Goal: Task Accomplishment & Management: Complete application form

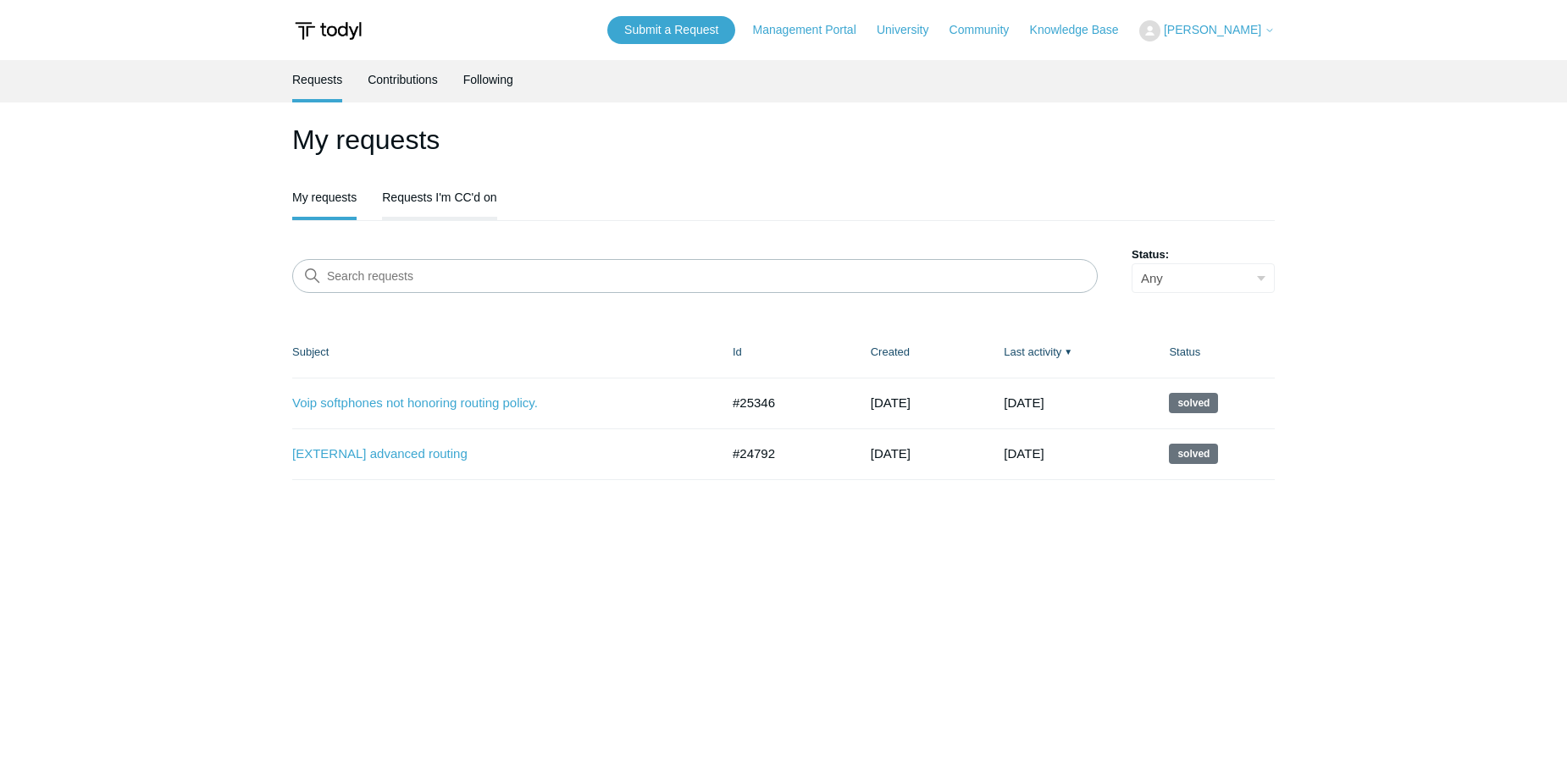
click at [475, 198] on link "Requests I'm CC'd on" at bounding box center [438, 196] width 114 height 36
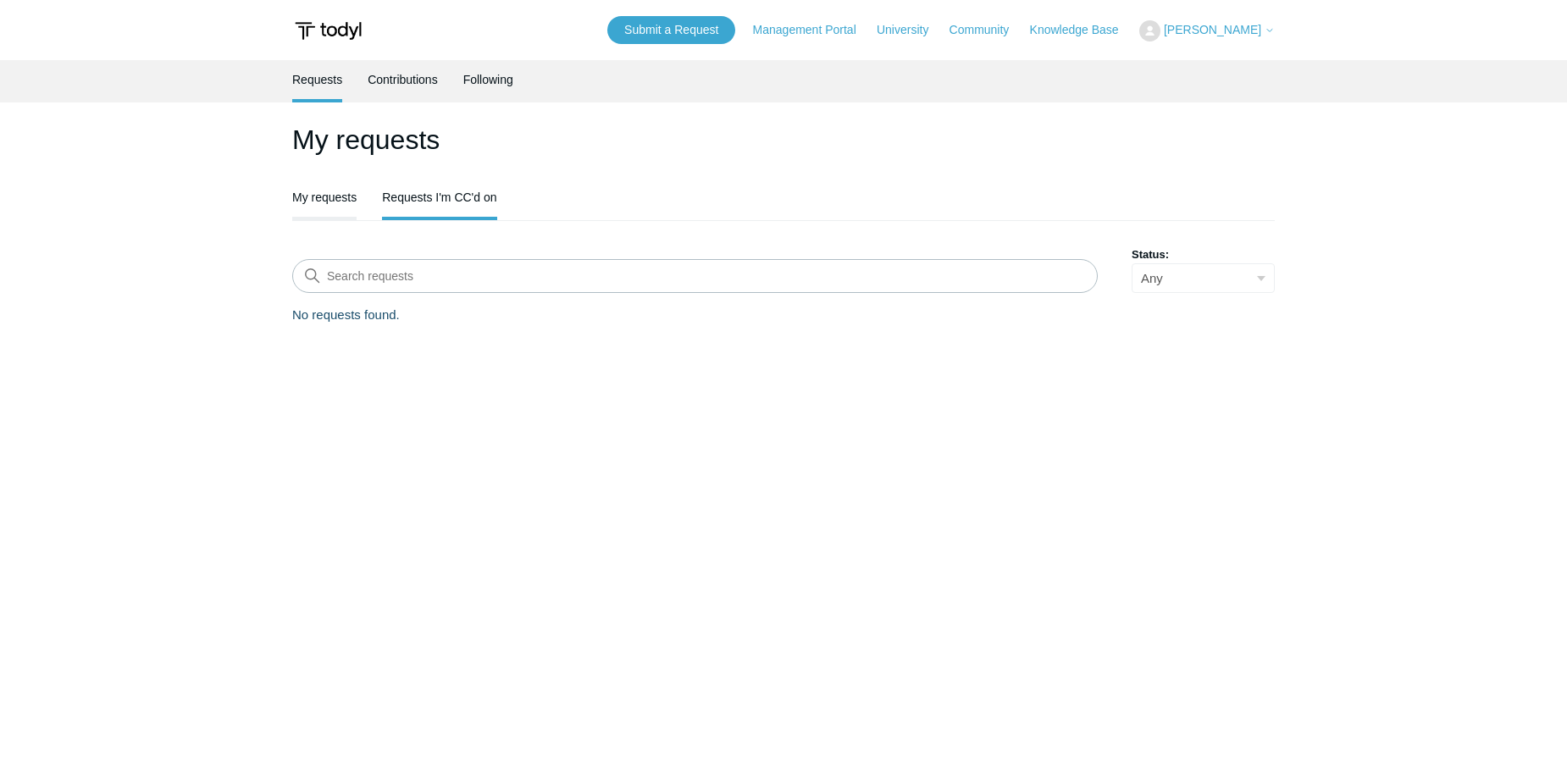
click at [320, 204] on link "My requests" at bounding box center [324, 196] width 64 height 36
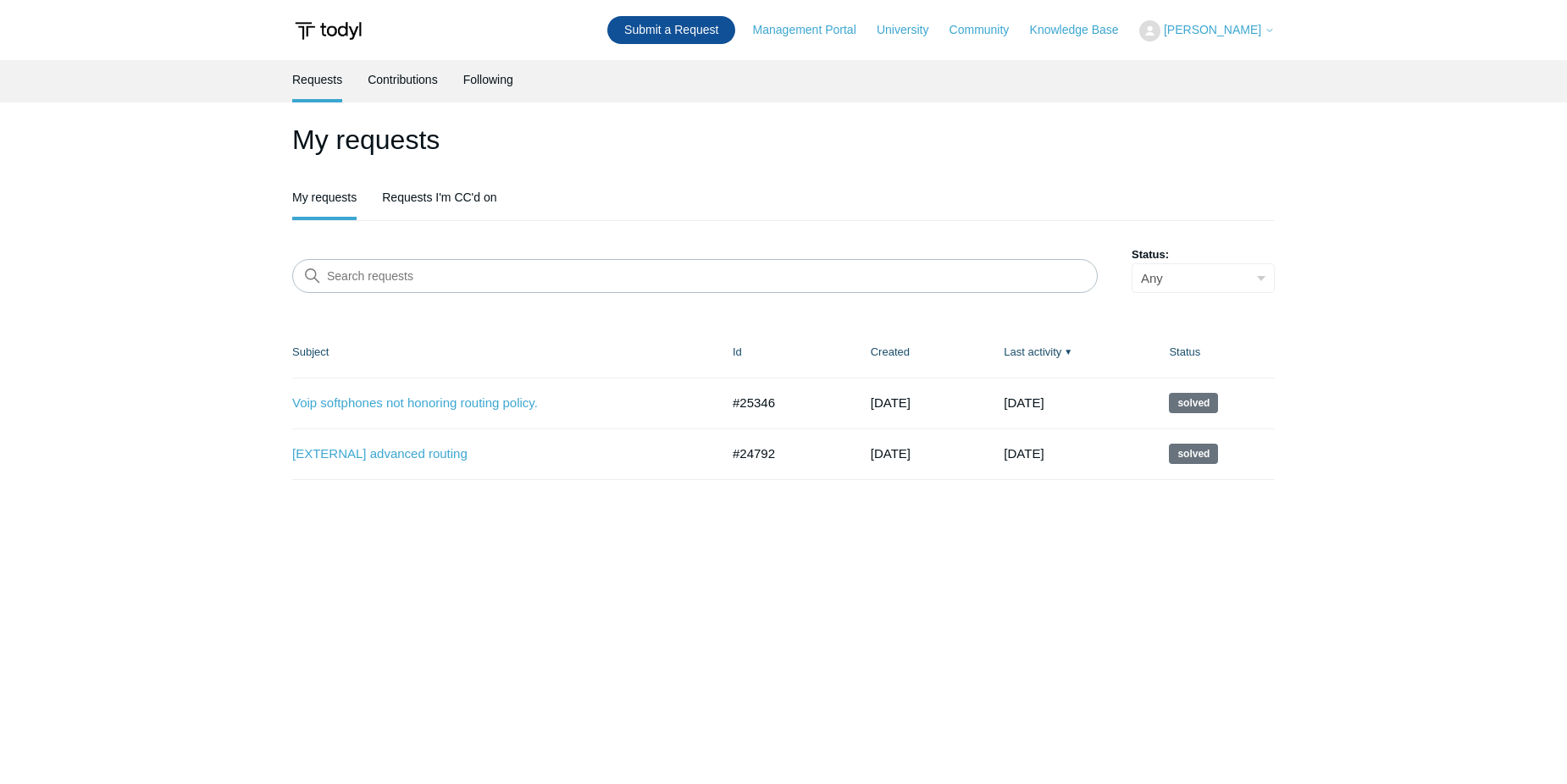
click at [735, 25] on link "Submit a Request" at bounding box center [671, 30] width 128 height 28
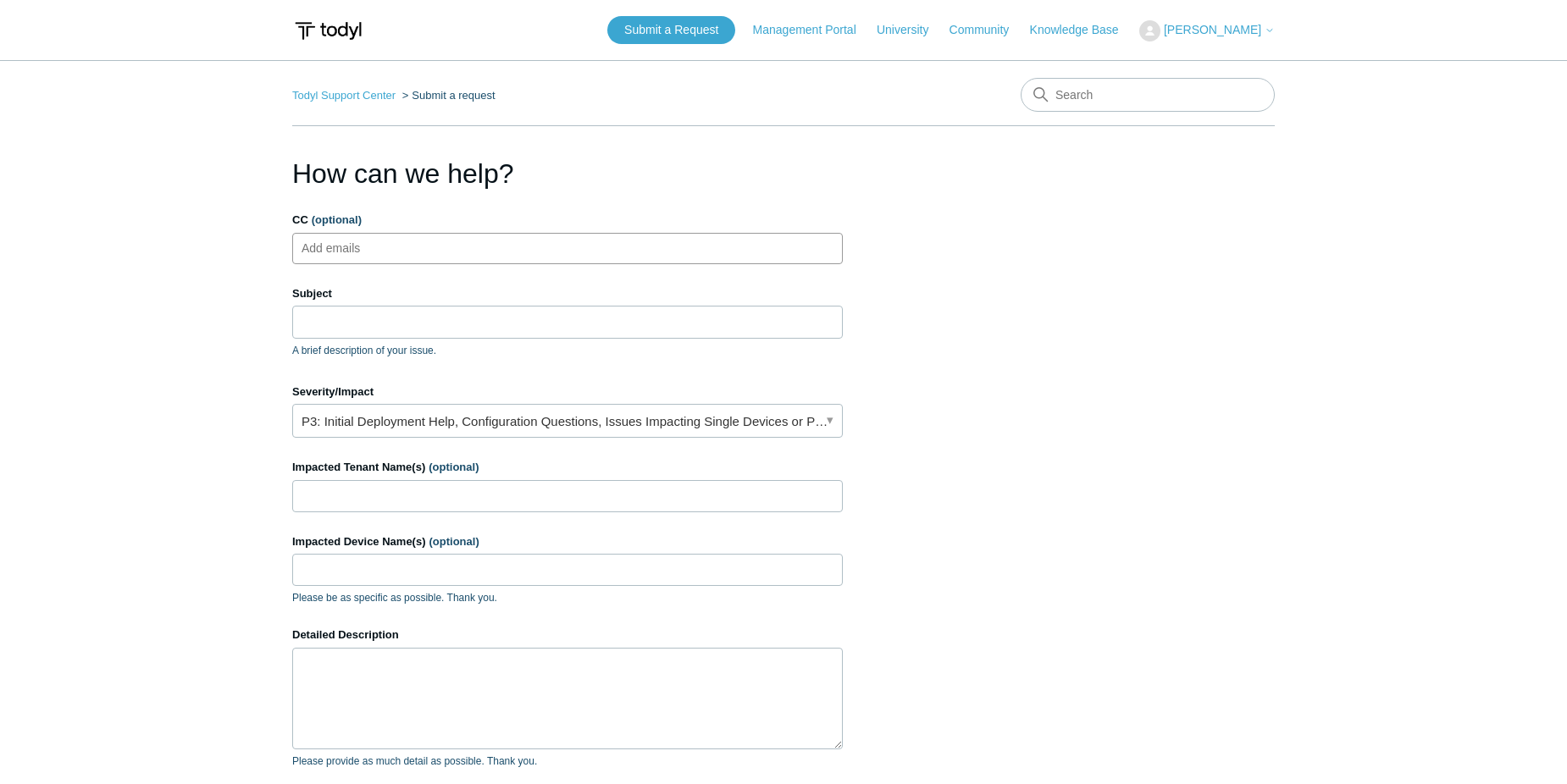
click at [516, 254] on ul "Add emails" at bounding box center [568, 248] width 551 height 31
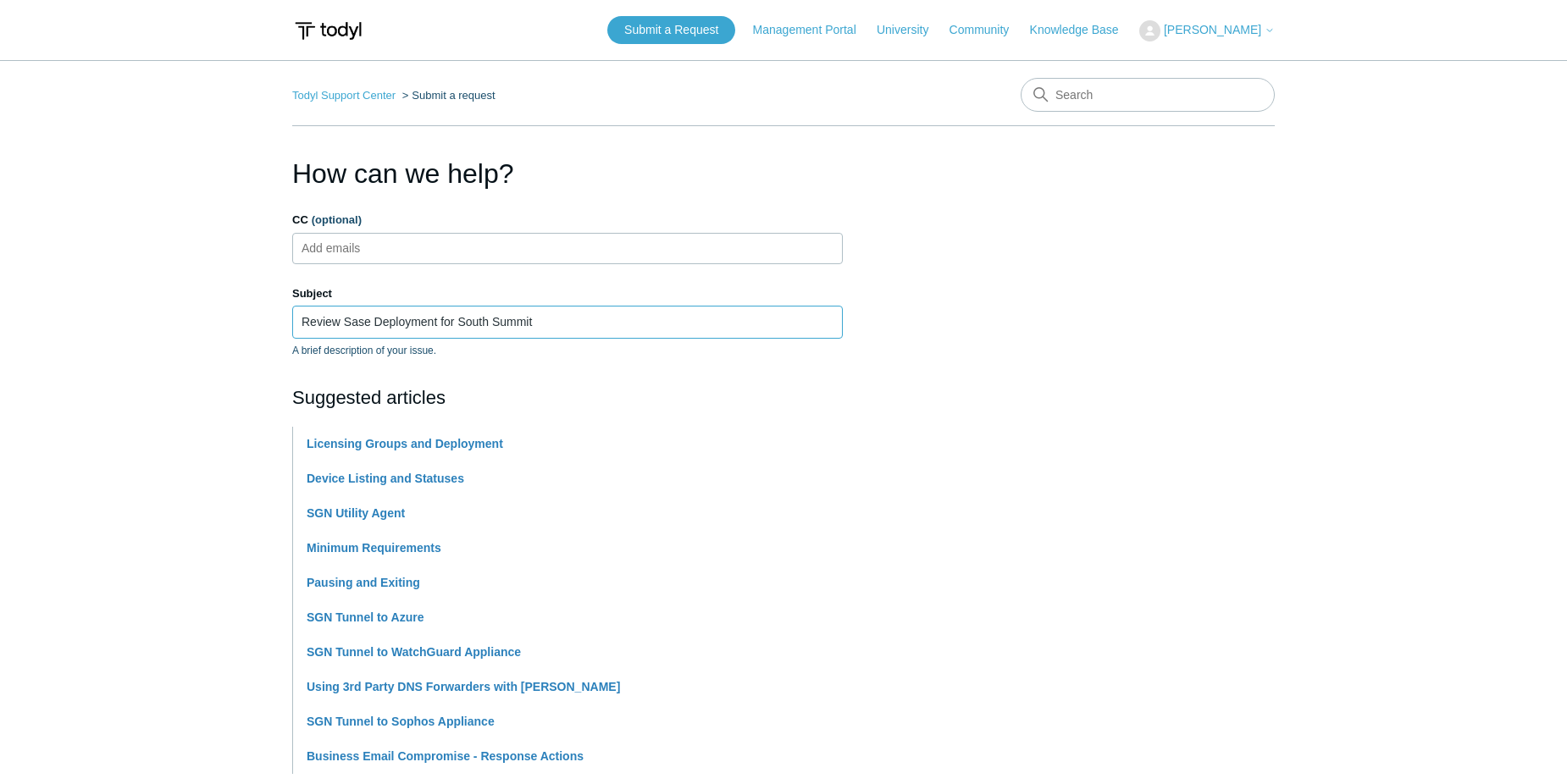
type input "Review Sase Deployment for South Summit"
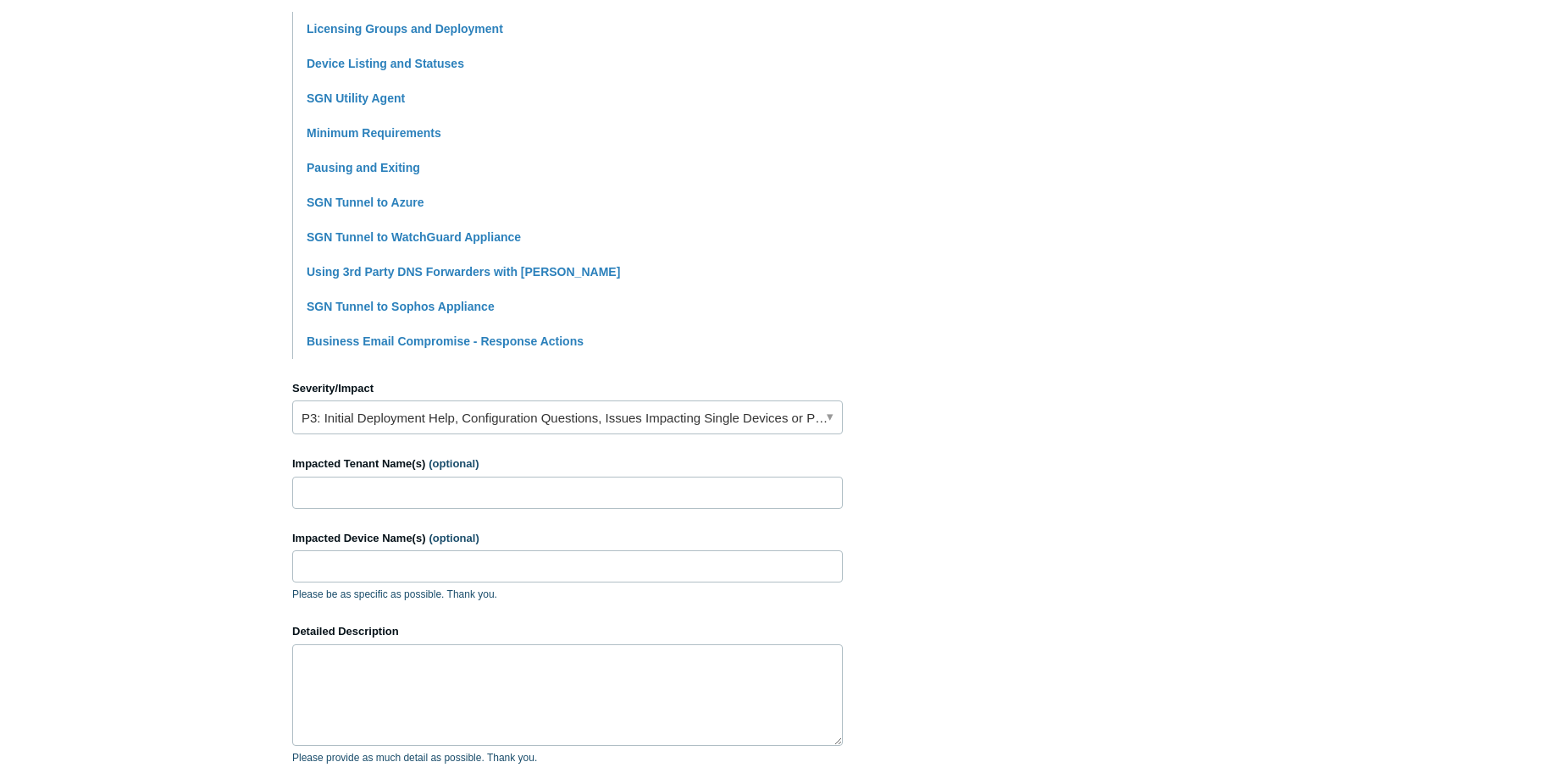
scroll to position [678, 0]
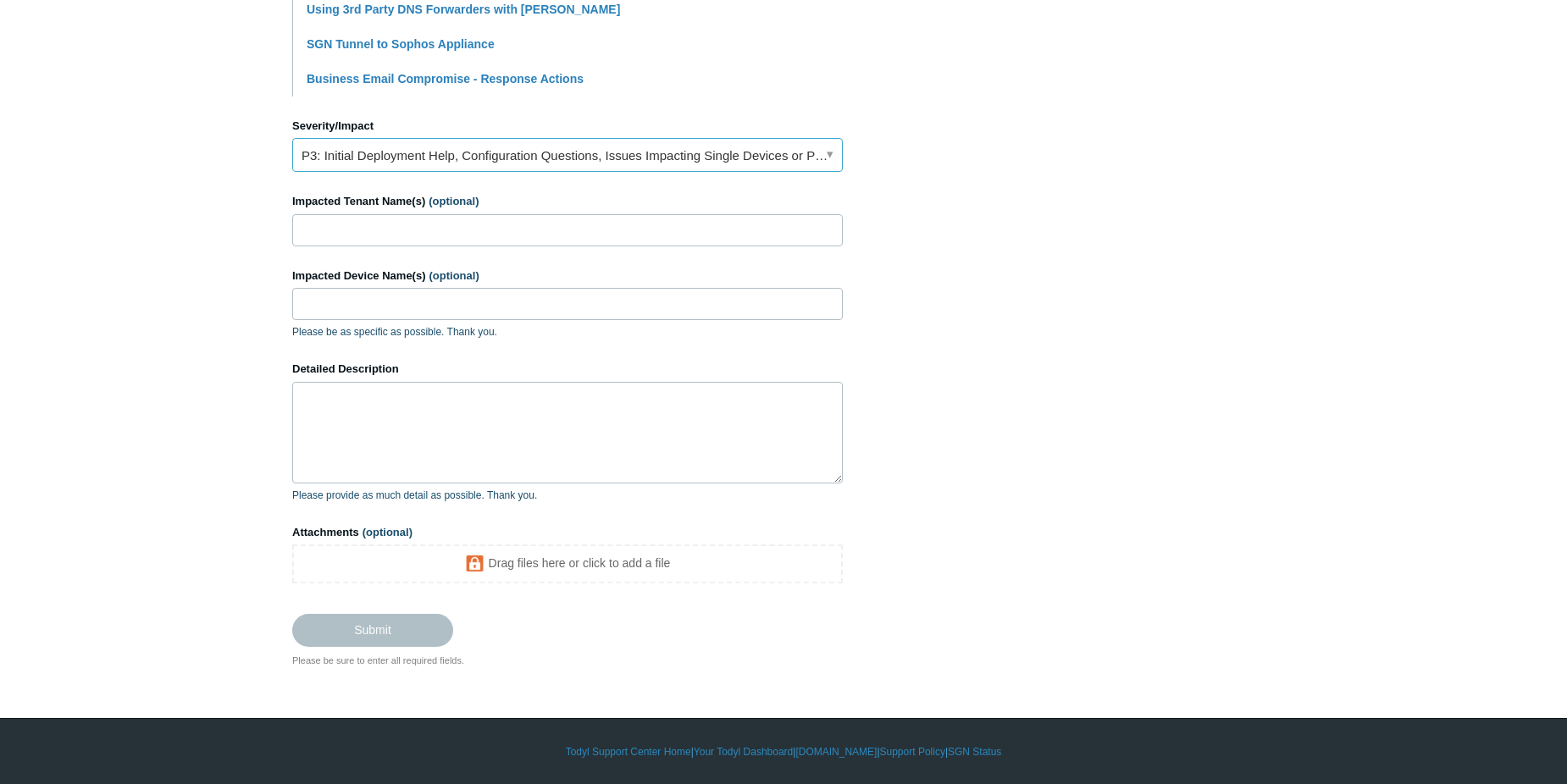
click at [393, 165] on link "P3: Initial Deployment Help, Configuration Questions, Issues Impacting Single D…" at bounding box center [568, 155] width 551 height 34
click at [1001, 201] on section "How can we help? CC (optional) Add emails Subject Review Sase Deployment for So…" at bounding box center [784, 72] width 982 height 1191
click at [522, 220] on input "Impacted Tenant Name(s) (optional)" at bounding box center [568, 230] width 551 height 32
click at [474, 236] on input "South Summit [PERSON_NAME] of Governments" at bounding box center [568, 230] width 551 height 32
click at [582, 215] on input "South Summit [PERSON_NAME] of Governments" at bounding box center [568, 230] width 551 height 32
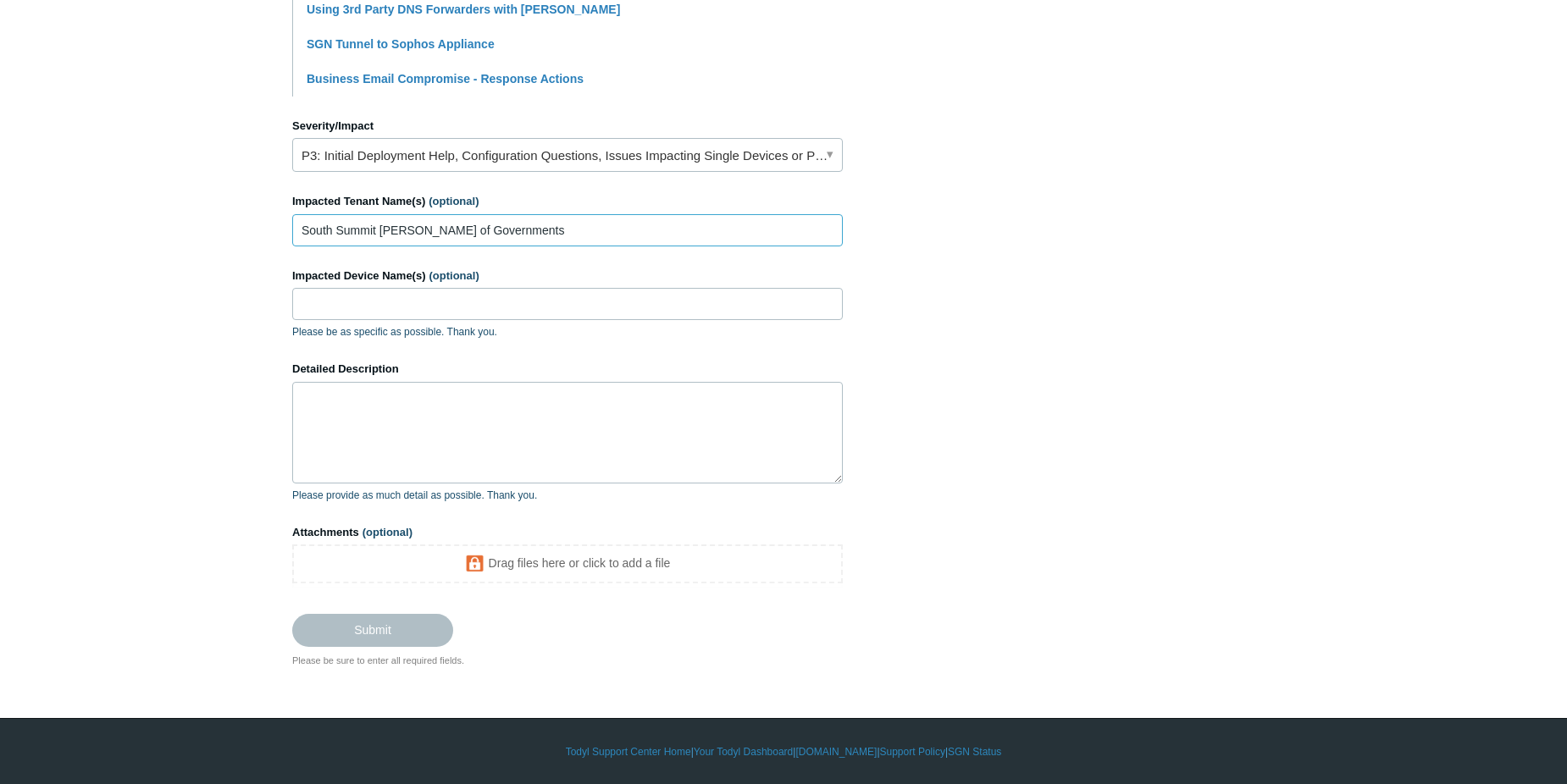
type input "South Summit [PERSON_NAME] of Governments"
click at [415, 294] on input "Impacted Device Name(s) (optional)" at bounding box center [568, 303] width 551 height 32
click at [367, 410] on textarea "Detailed Description" at bounding box center [568, 433] width 551 height 102
click at [383, 317] on input "Server" at bounding box center [568, 303] width 551 height 32
click at [383, 314] on input "Server" at bounding box center [568, 303] width 551 height 32
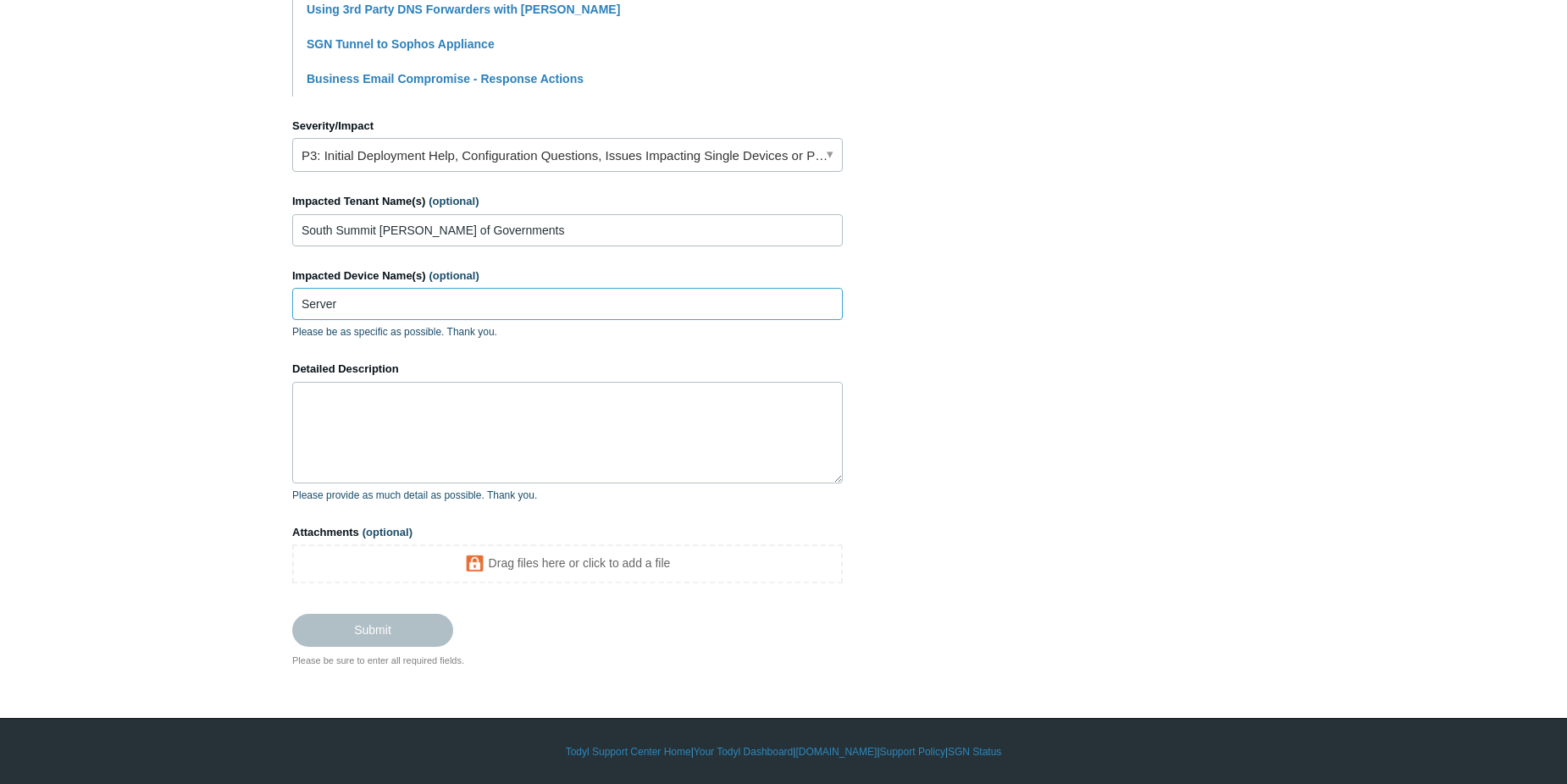
click at [383, 314] on input "Server" at bounding box center [568, 303] width 551 height 32
paste input "COG-DC01"
type input "COG-DC01"
click at [386, 414] on textarea "Detailed Description" at bounding box center [568, 433] width 551 height 102
paste textarea "COG-DC01"
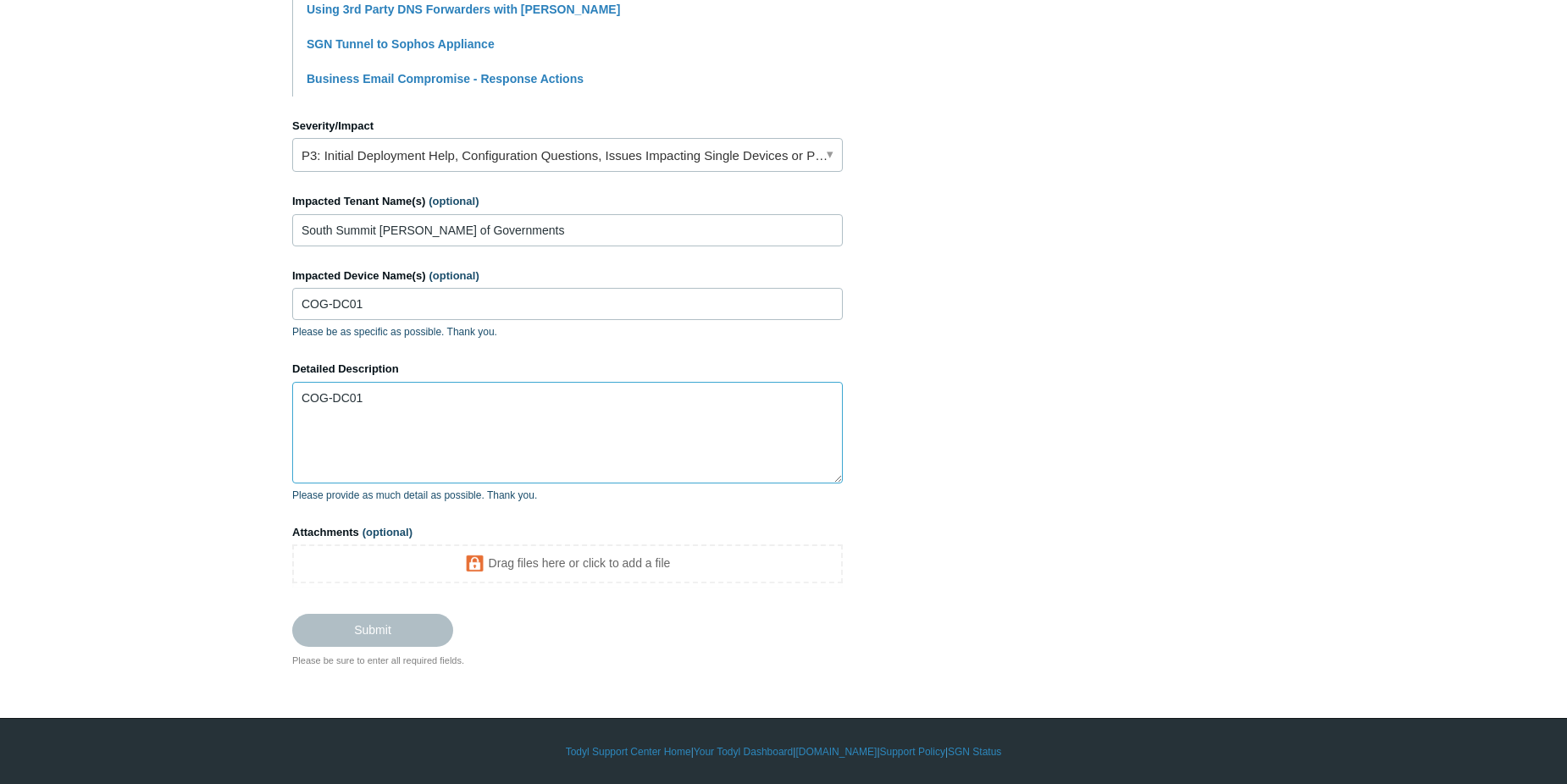
scroll to position [658, 0]
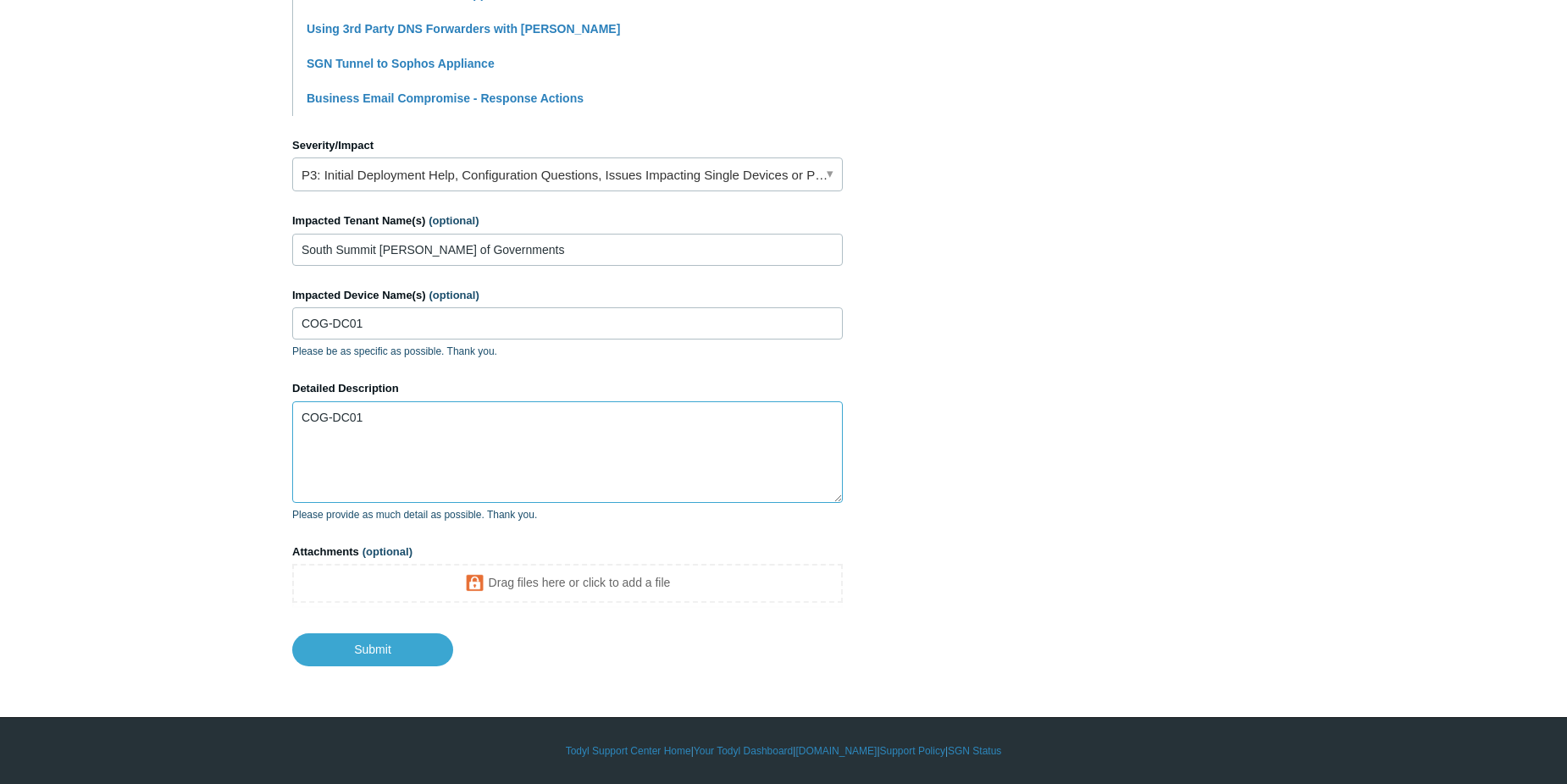
click at [399, 420] on textarea "COG-DC01" at bounding box center [568, 452] width 551 height 102
click at [421, 474] on textarea "COG-DC01 Primary DC. COG-AS01 Application server. Secondary DC. LT5057 LT5058 DT" at bounding box center [568, 452] width 551 height 102
click at [349, 447] on textarea "COG-DC01 Primary DC. COG-AS01 Application server. Secondary DC. LT5057 LT5058 D…" at bounding box center [568, 452] width 551 height 102
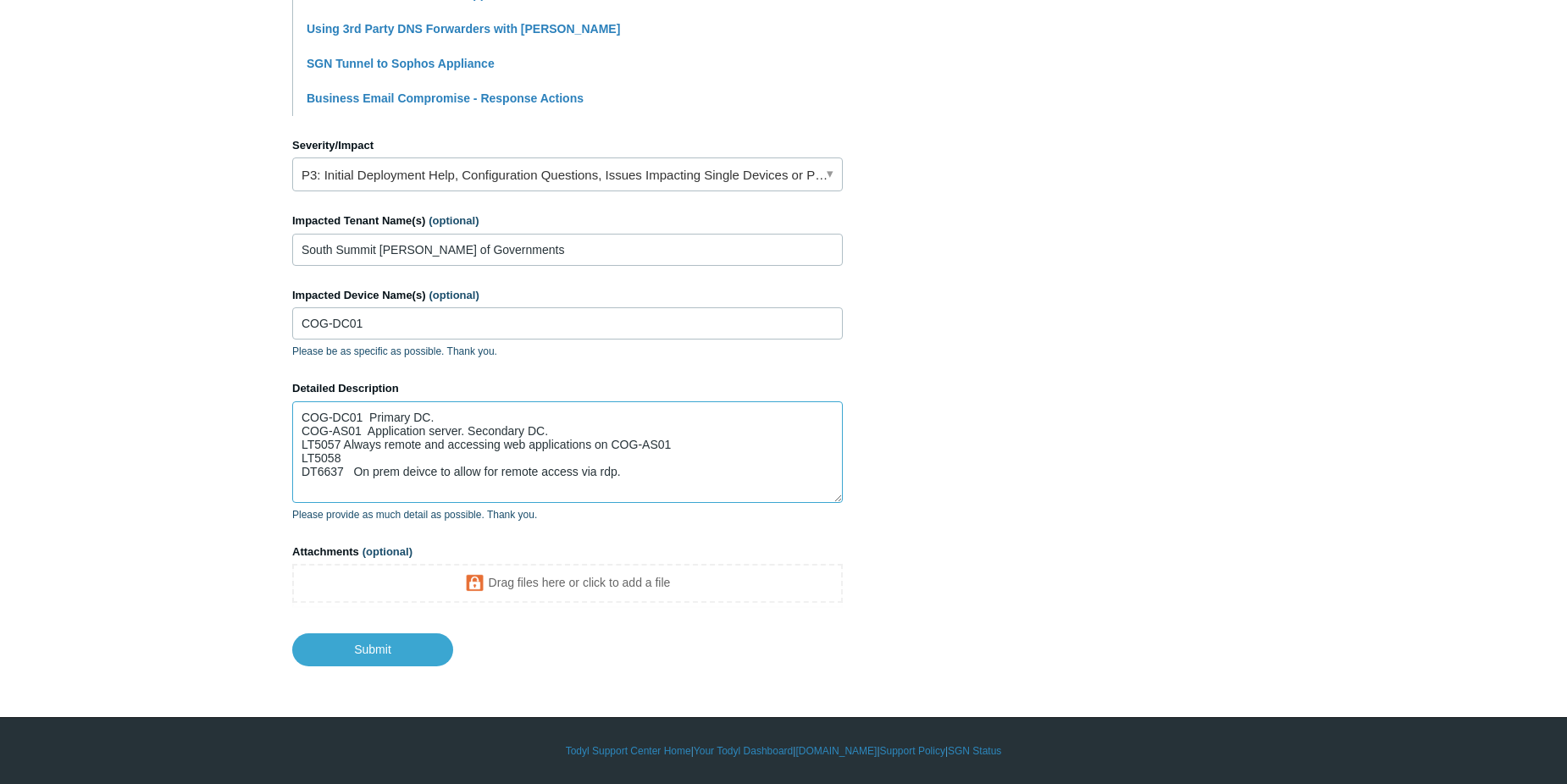
click at [435, 463] on textarea "COG-DC01 Primary DC. COG-AS01 Application server. Secondary DC. LT5057 Always r…" at bounding box center [568, 452] width 551 height 102
drag, startPoint x: 609, startPoint y: 469, endPoint x: 800, endPoint y: 461, distance: 191.2
click at [800, 461] on textarea "COG-DC01 Primary DC. COG-AS01 Application server. Secondary DC. LT5057 Always r…" at bounding box center [568, 452] width 551 height 102
click at [670, 479] on textarea "COG-DC01 Primary DC. COG-AS01 Application server. Secondary DC. LT5057 Always r…" at bounding box center [568, 452] width 551 height 102
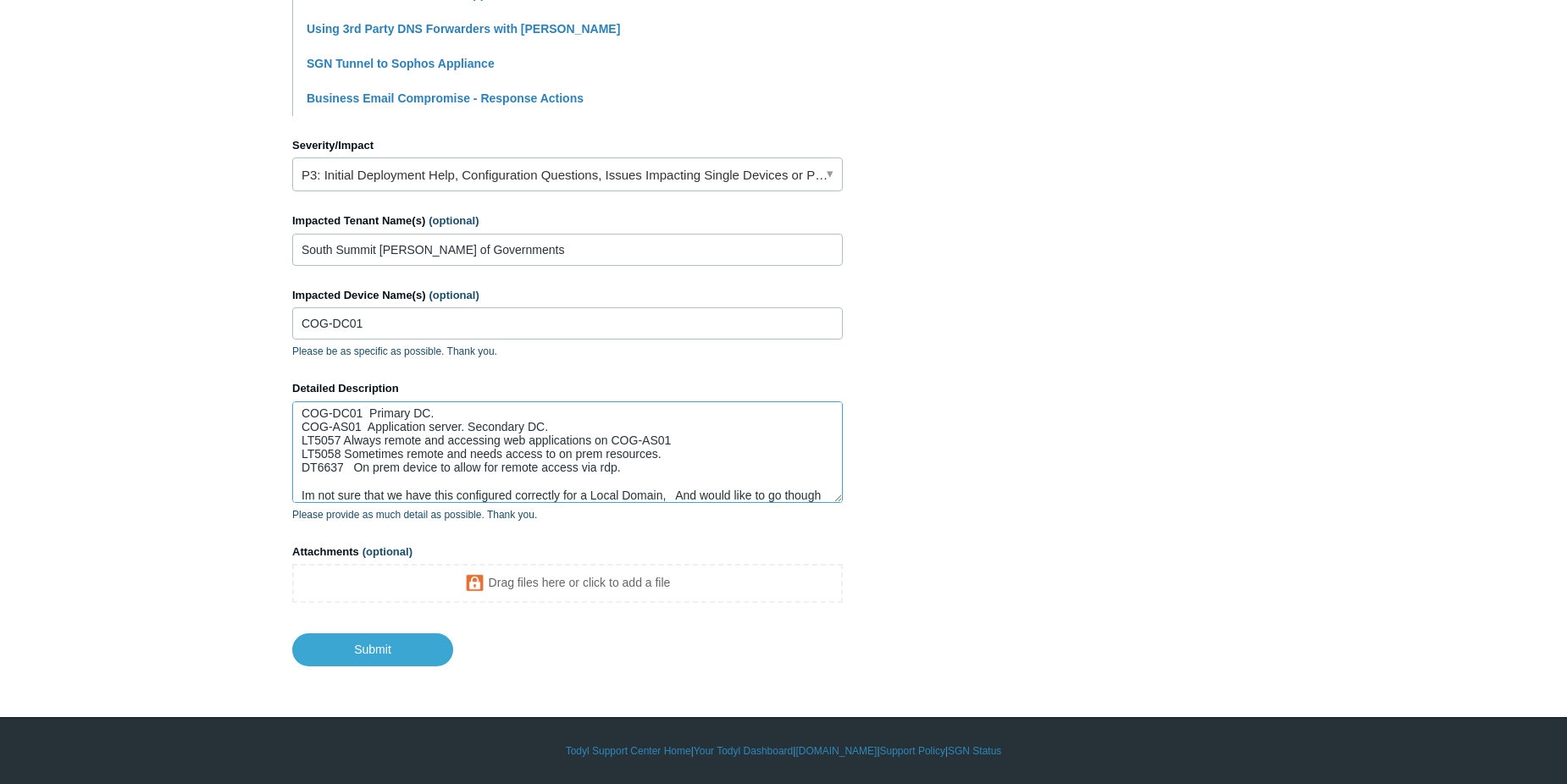
scroll to position [18, 0]
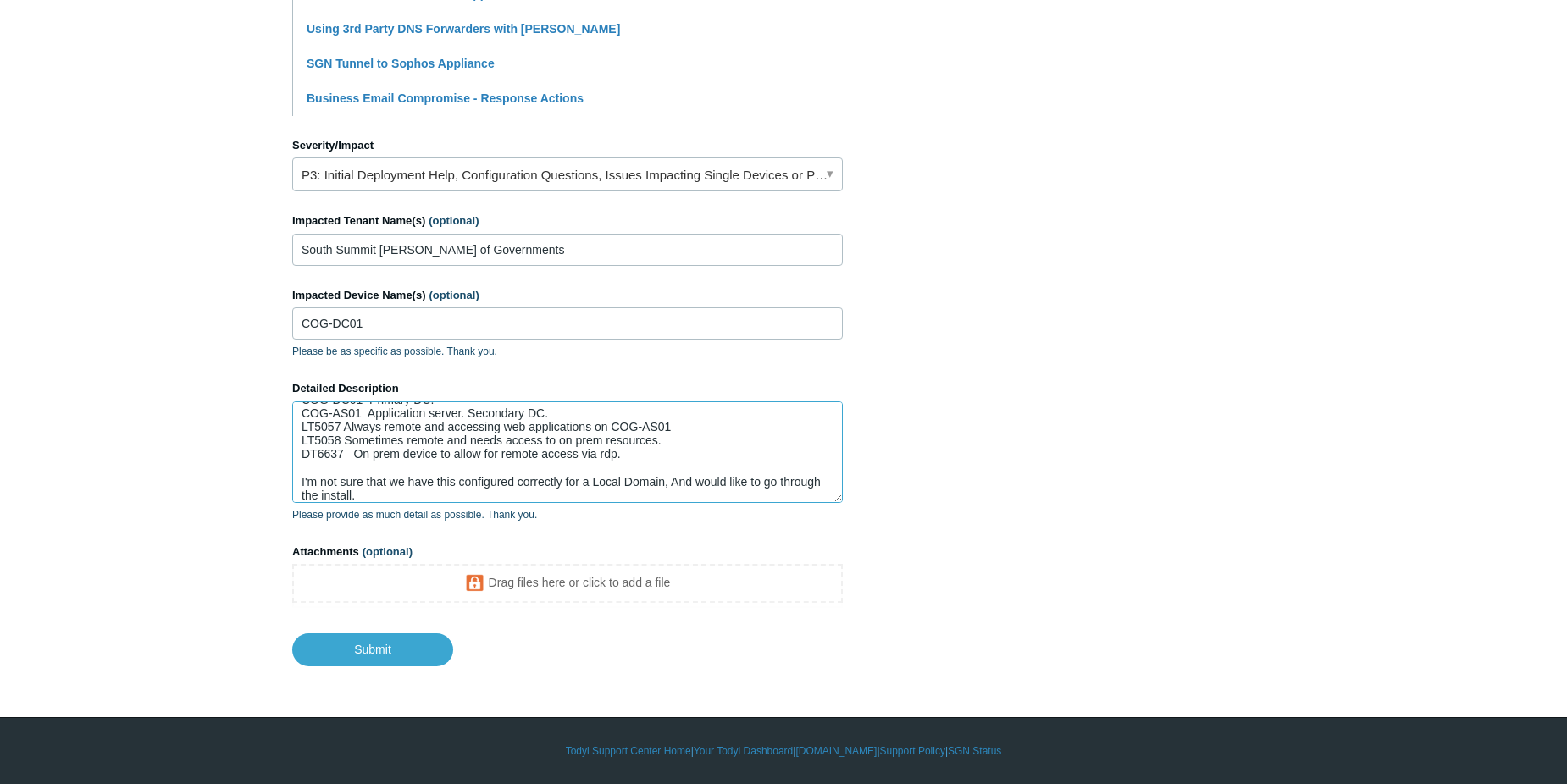
drag, startPoint x: 384, startPoint y: 490, endPoint x: 408, endPoint y: 493, distance: 24.2
click at [387, 491] on textarea "COG-DC01 Primary DC. COG-AS01 Application server. Secondary DC. LT5057 Always r…" at bounding box center [568, 452] width 551 height 102
drag, startPoint x: 670, startPoint y: 482, endPoint x: 685, endPoint y: 479, distance: 15.3
click at [670, 482] on textarea "COG-DC01 Primary DC. COG-AS01 Application server. Secondary DC. LT5057 Always r…" at bounding box center [568, 452] width 551 height 102
drag, startPoint x: 406, startPoint y: 408, endPoint x: 483, endPoint y: 384, distance: 80.7
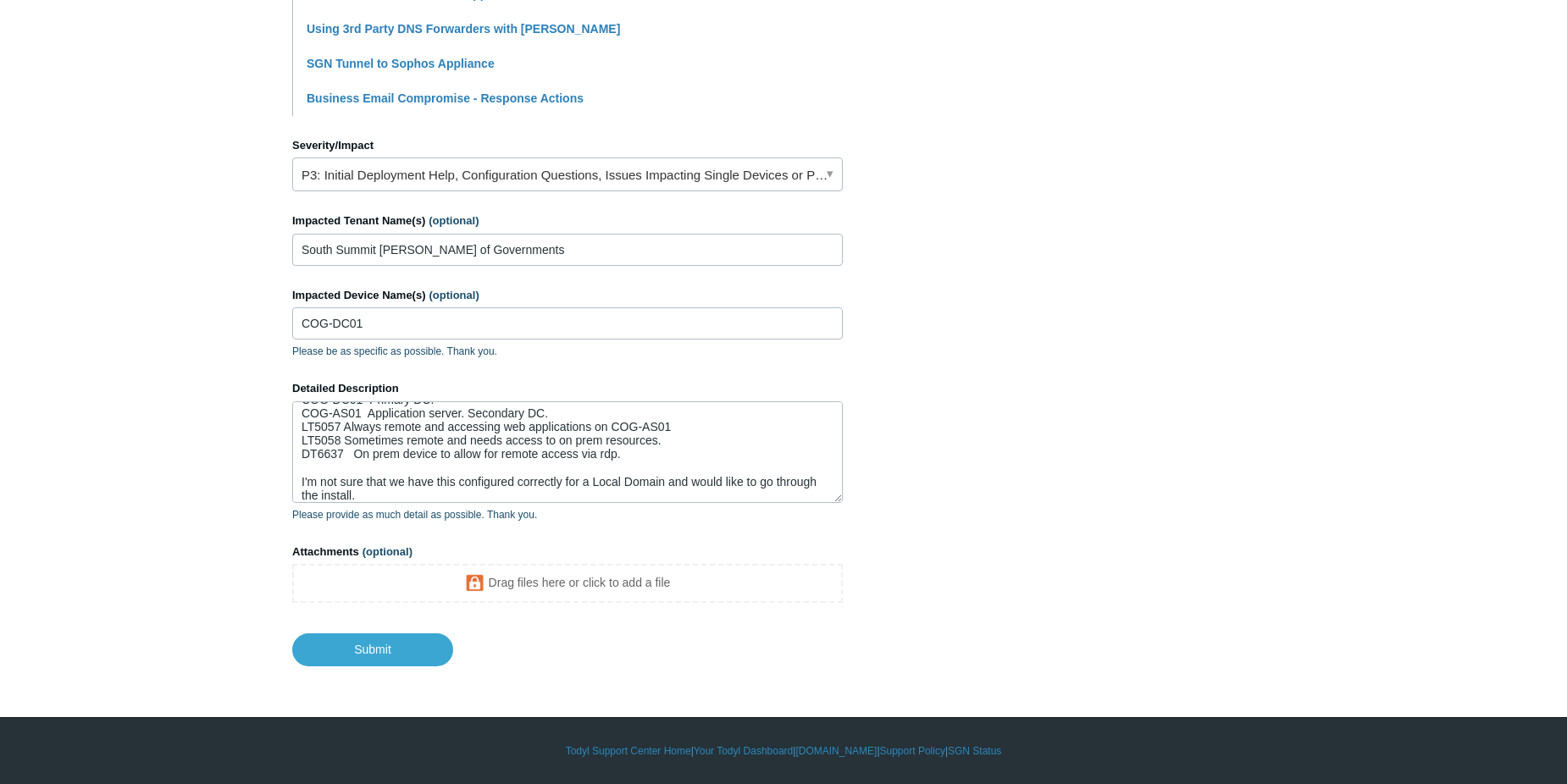
click at [483, 384] on label "Detailed Description" at bounding box center [568, 388] width 551 height 17
click at [483, 401] on textarea "COG-DC01 Primary DC. COG-AS01 Application server. Secondary DC. LT5057 Always r…" at bounding box center [568, 452] width 551 height 102
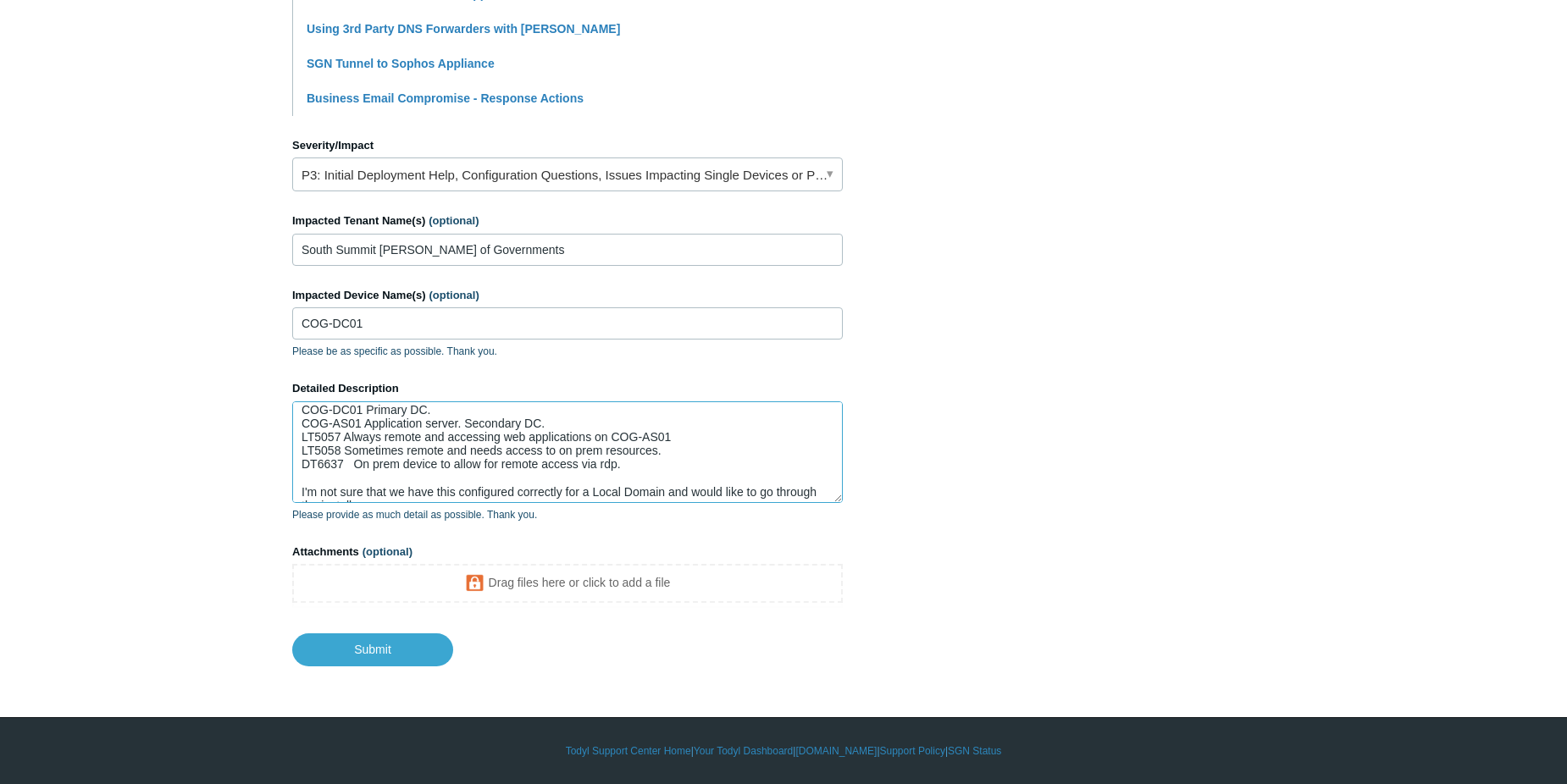
click at [504, 445] on textarea "COG-DC01 Primary DC. COG-AS01 Application server. Secondary DC. LT5057 Always r…" at bounding box center [568, 452] width 551 height 102
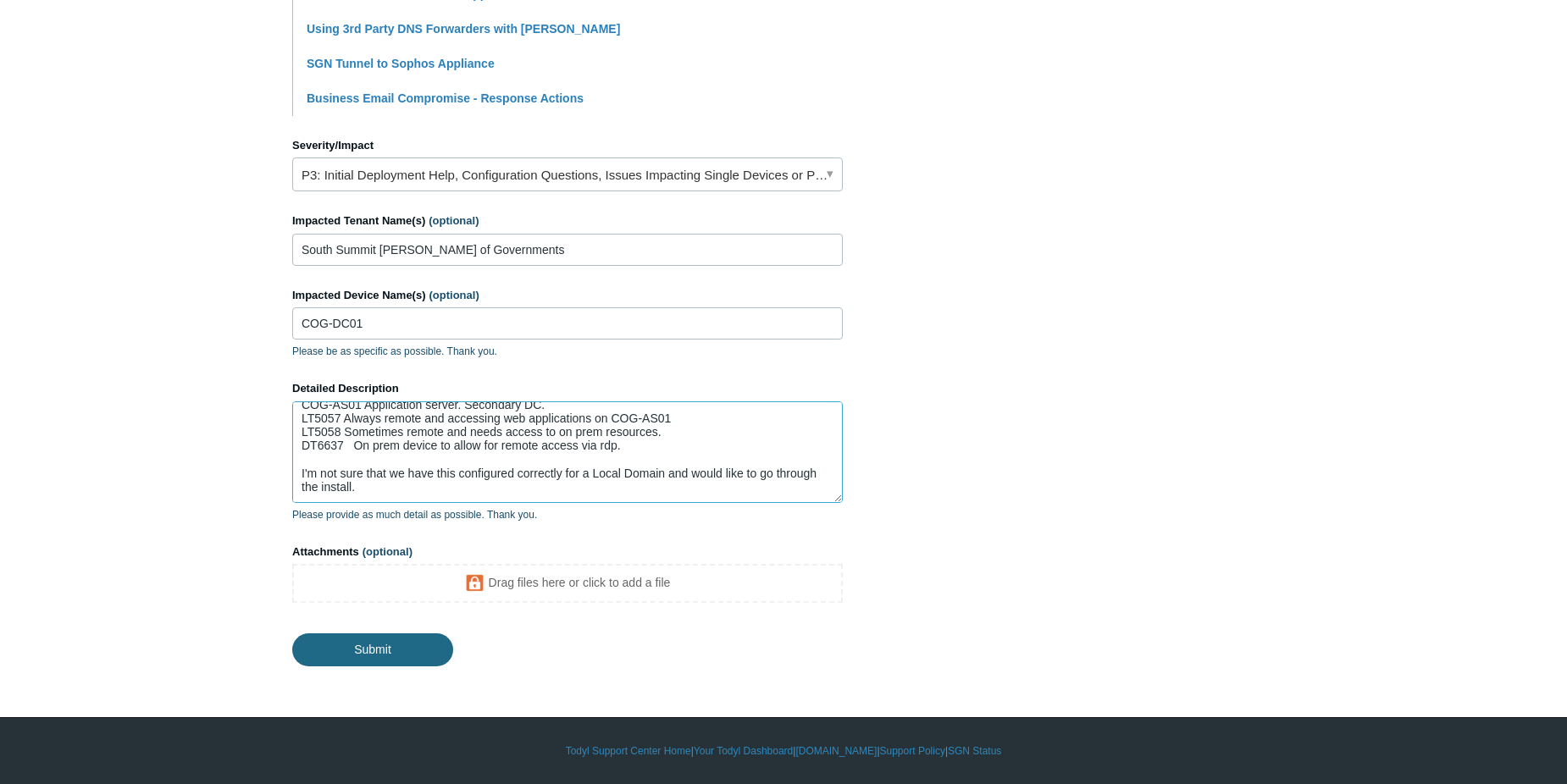
type textarea "COG-DC01 Primary DC. COG-AS01 Application server. Secondary DC. LT5057 Always r…"
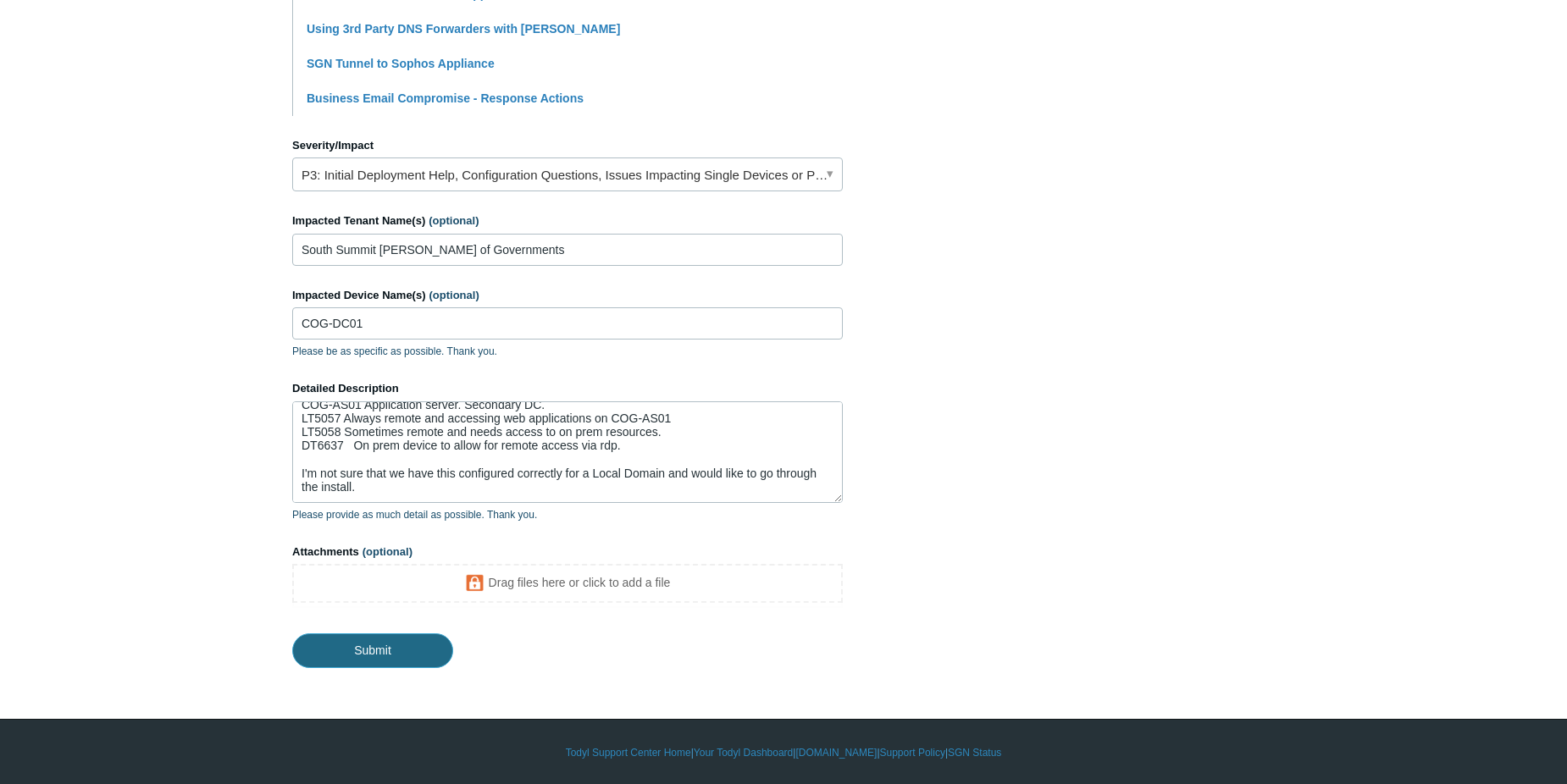
drag, startPoint x: 408, startPoint y: 647, endPoint x: 181, endPoint y: 503, distance: 268.8
click at [181, 503] on main "Todyl Support Center Submit a request How can we help? CC (optional) Add emails…" at bounding box center [784, 35] width 1567 height 1266
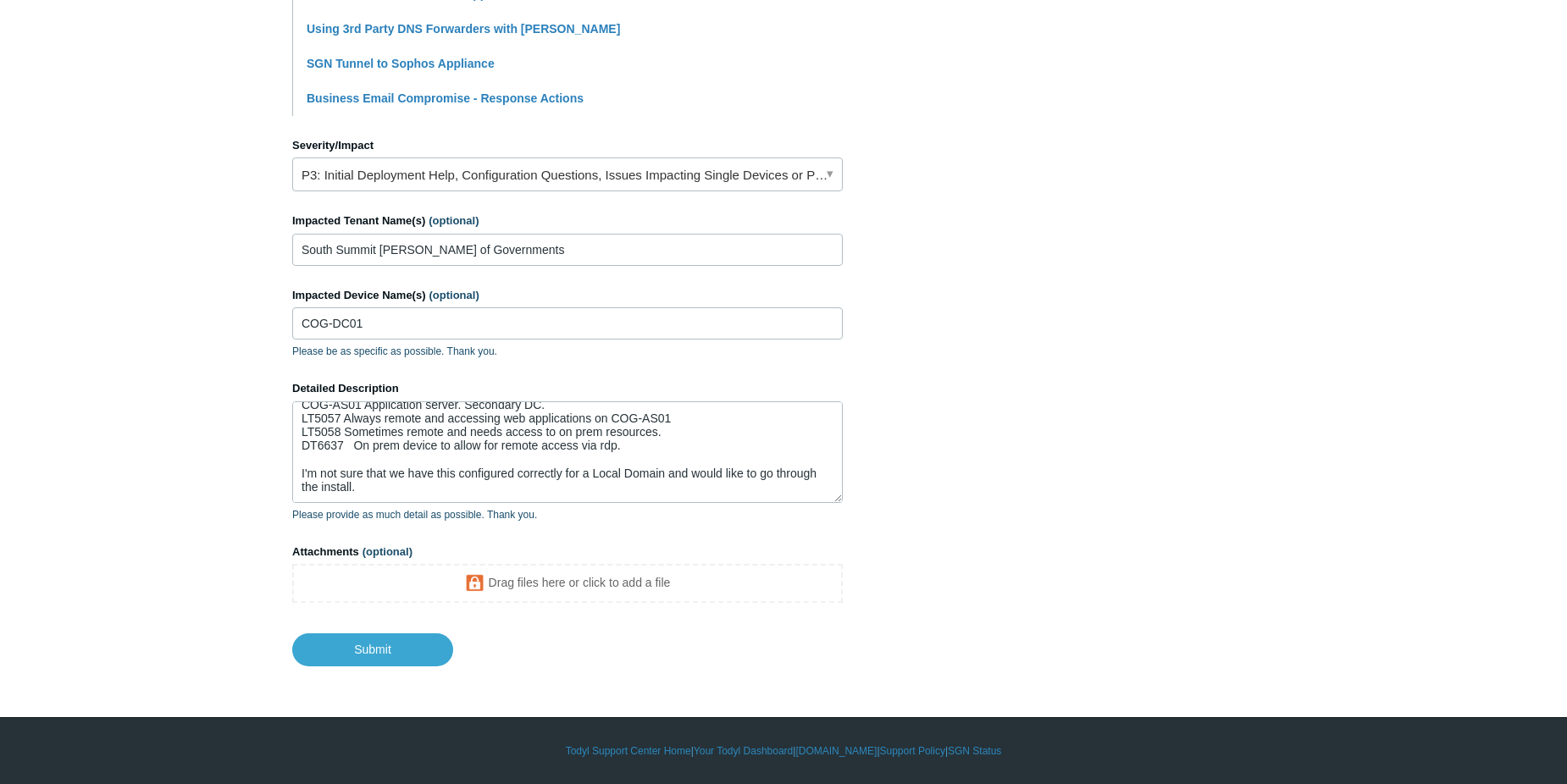
click at [416, 672] on body "Skip to main content Submit a Request Management Portal University Community Kn…" at bounding box center [784, 63] width 1567 height 1442
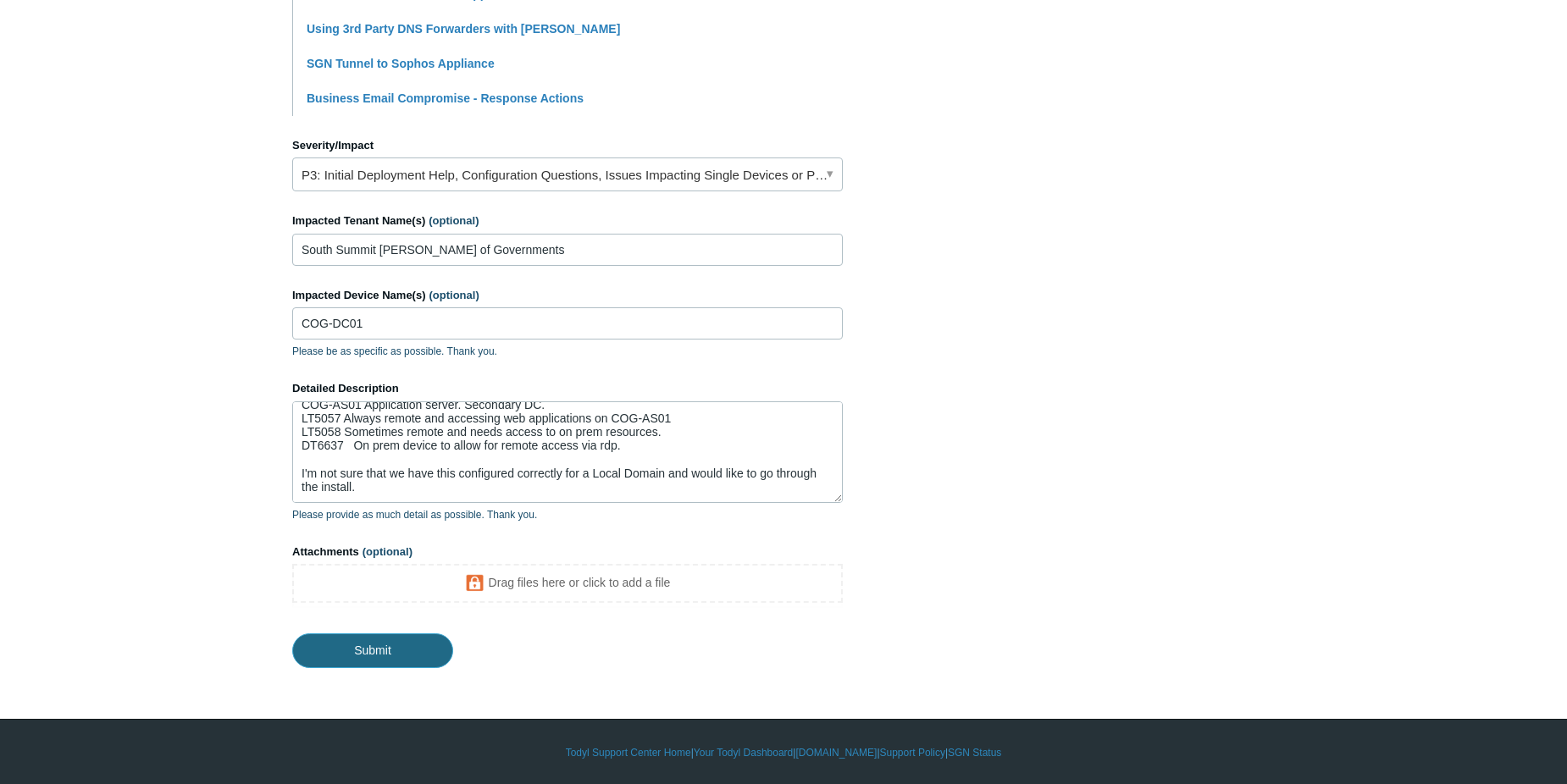
click at [415, 665] on input "Submit" at bounding box center [372, 650] width 161 height 34
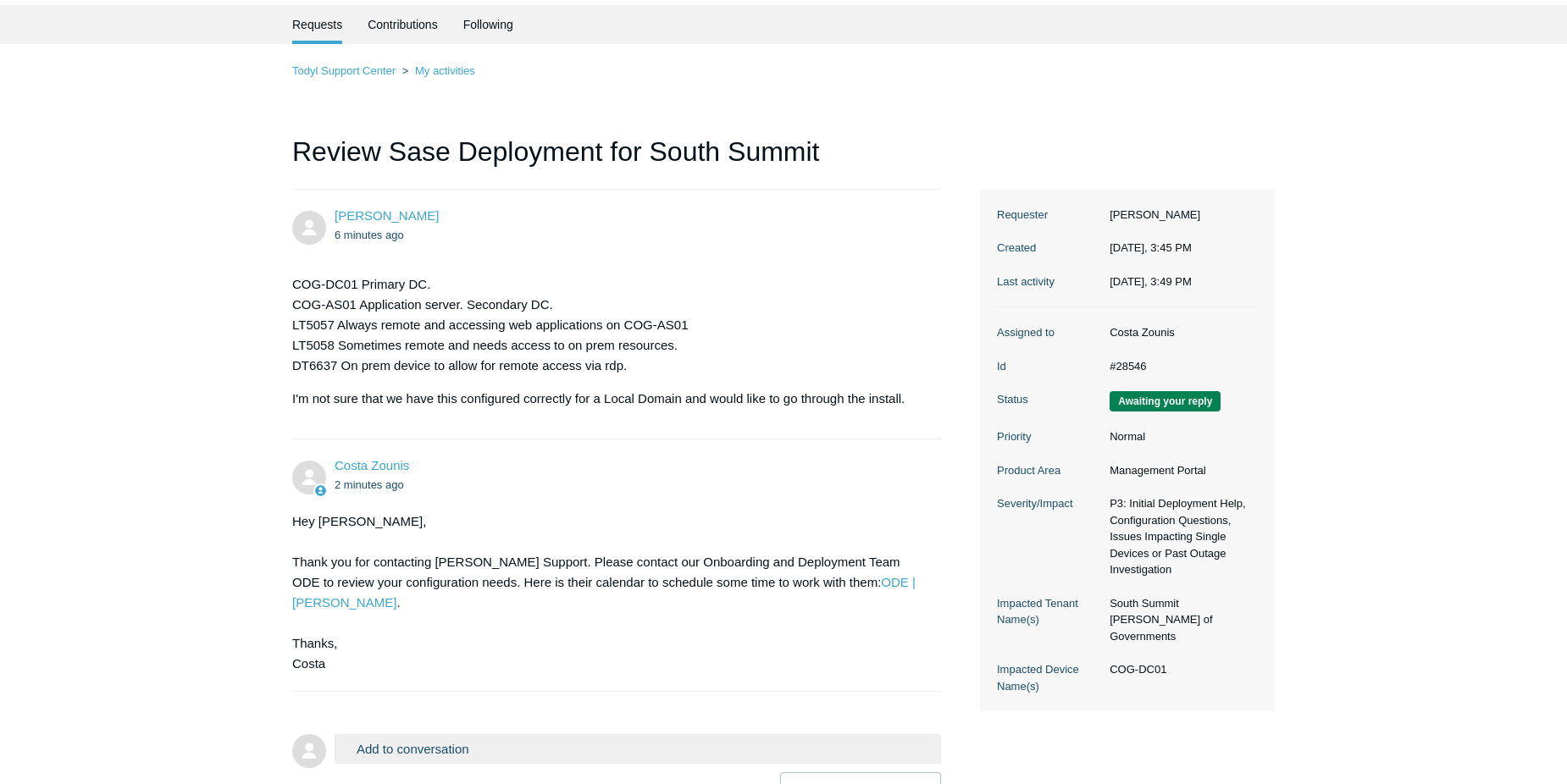
scroll to position [85, 0]
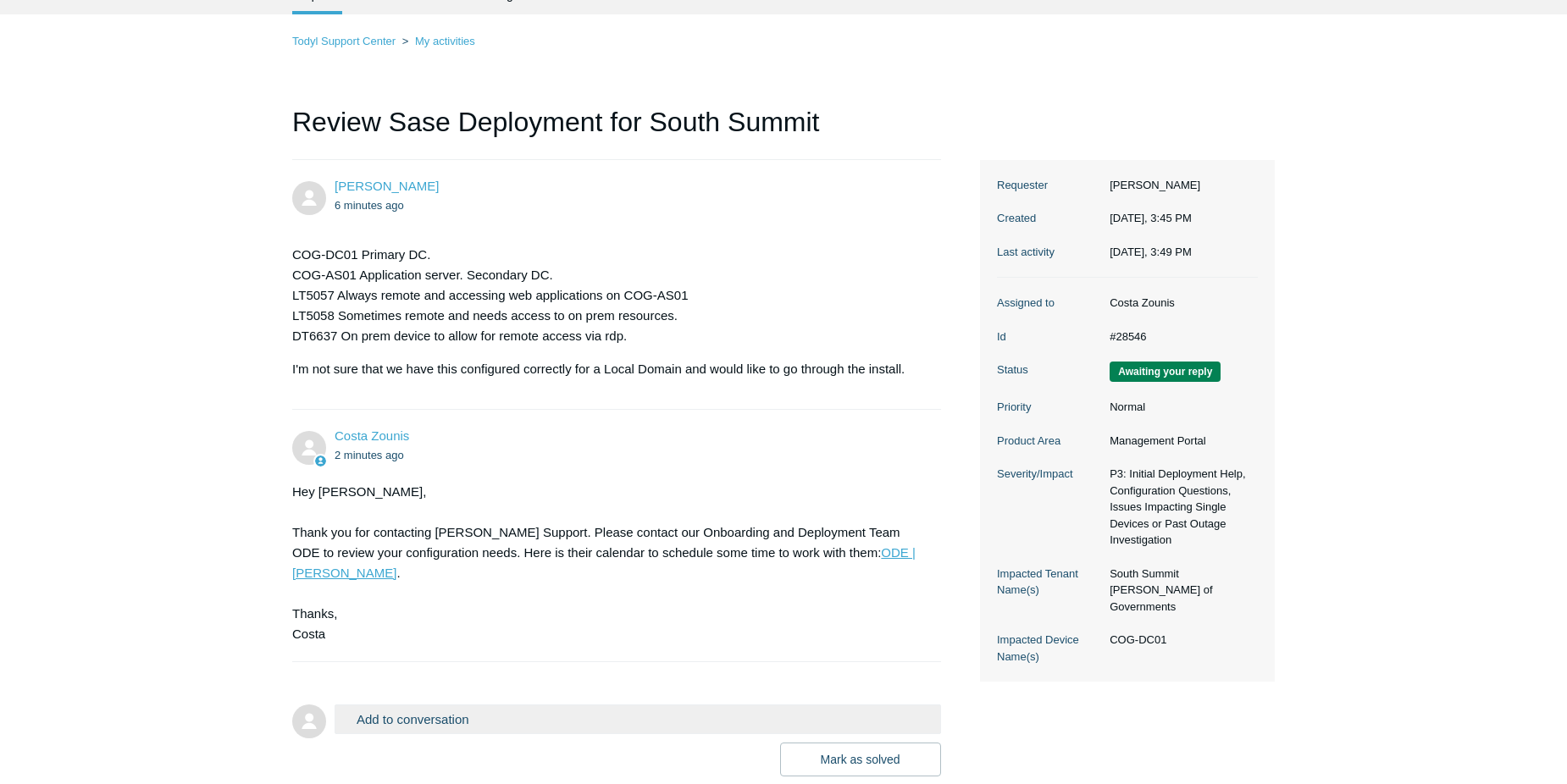
click at [839, 555] on link "ODE | [PERSON_NAME]" at bounding box center [603, 563] width 623 height 35
